Goal: Information Seeking & Learning: Understand process/instructions

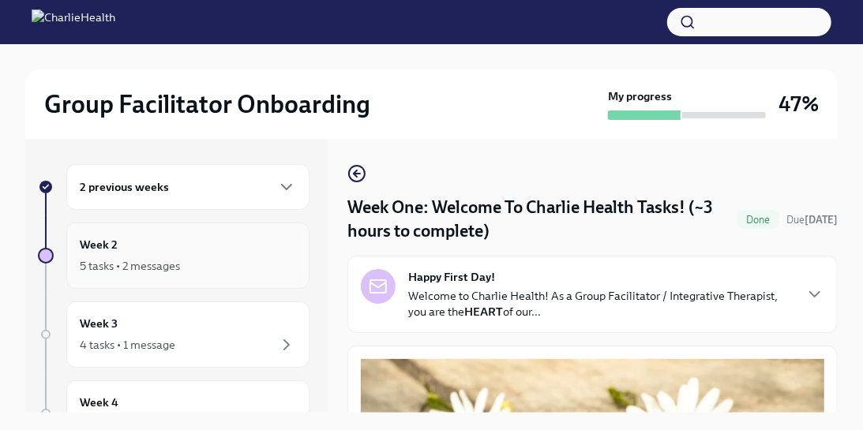
click at [235, 242] on div "Week 2 5 tasks • 2 messages" at bounding box center [188, 255] width 216 height 39
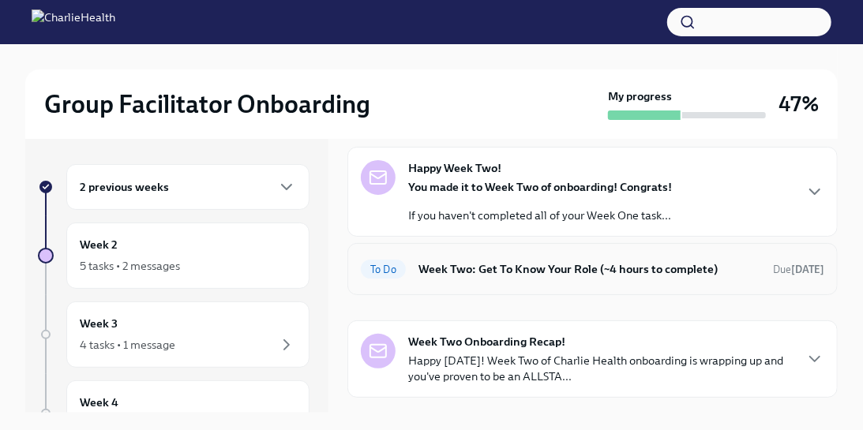
scroll to position [98, 0]
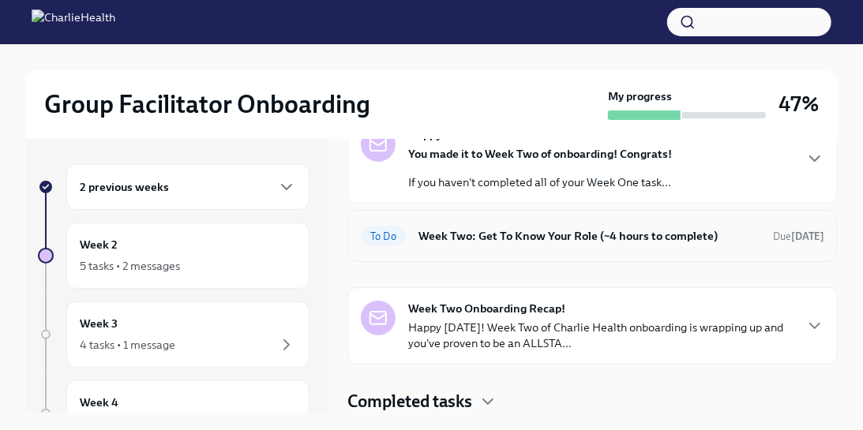
click at [503, 230] on h6 "Week Two: Get To Know Your Role (~4 hours to complete)" at bounding box center [589, 235] width 342 height 17
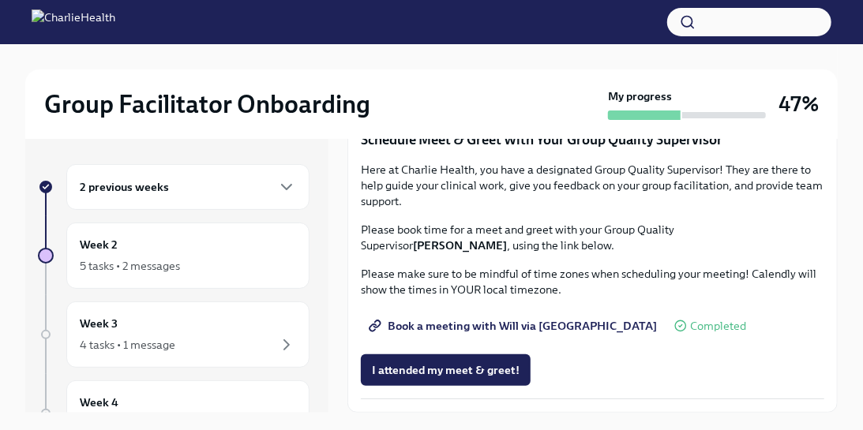
scroll to position [1562, 0]
click at [432, 372] on span "I attended my meet & greet!" at bounding box center [446, 370] width 148 height 16
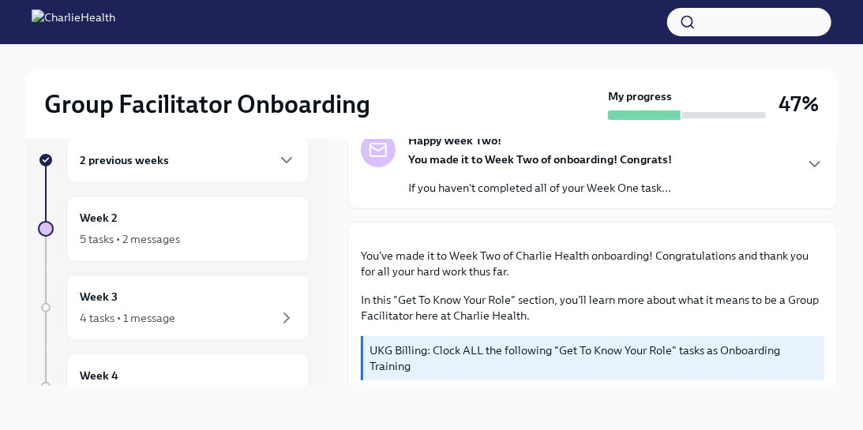
scroll to position [0, 0]
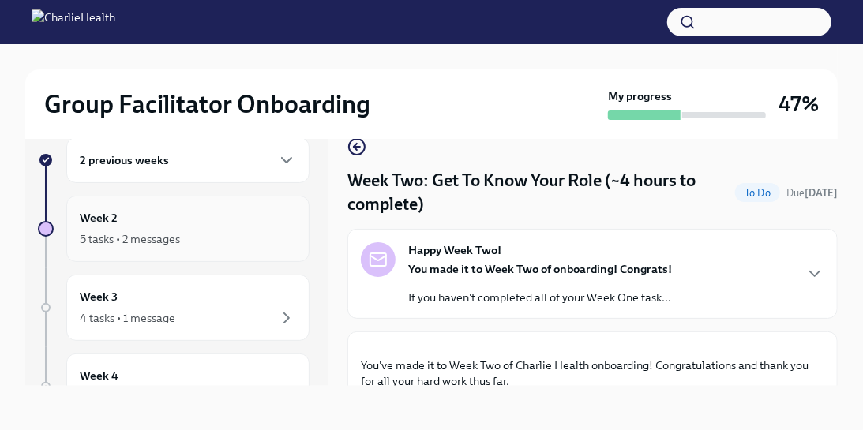
click at [220, 235] on div "5 tasks • 2 messages" at bounding box center [188, 239] width 216 height 19
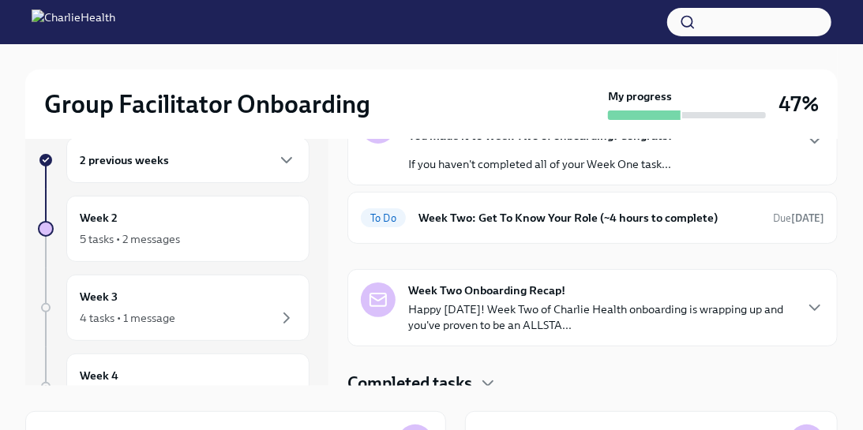
scroll to position [98, 0]
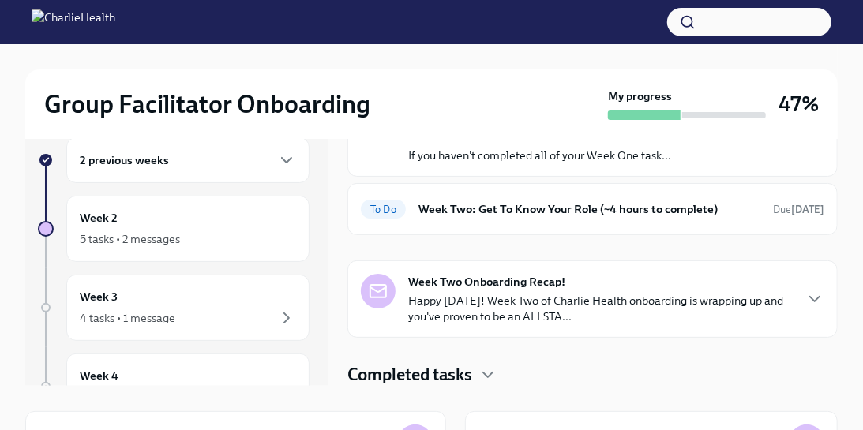
click at [459, 293] on p "Happy Friday! Week Two of Charlie Health onboarding is wrapping up and you've p…" at bounding box center [600, 309] width 385 height 32
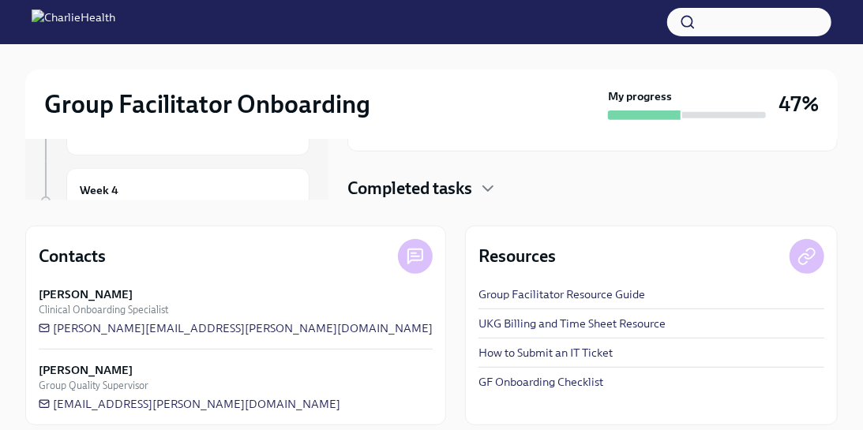
scroll to position [227, 0]
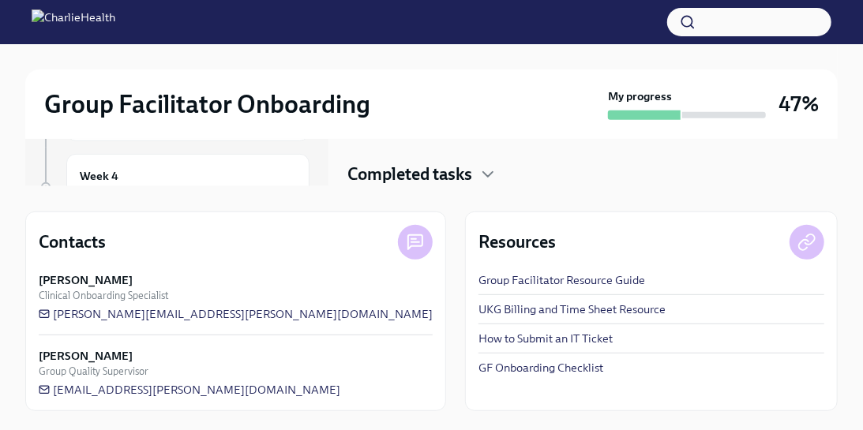
click at [557, 309] on link "UKG Billing and Time Sheet Resource" at bounding box center [571, 310] width 187 height 16
